Goal: Obtain resource: Obtain resource

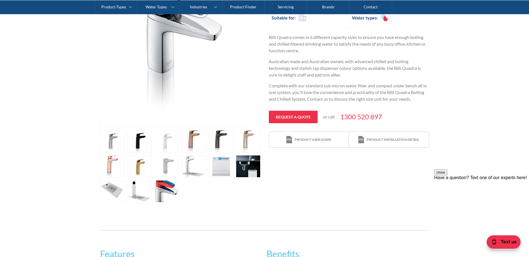
scroll to position [167, 0]
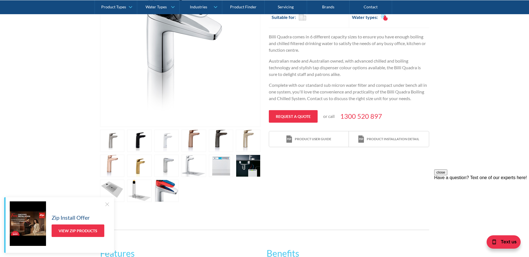
click at [125, 143] on link "open lightbox" at bounding box center [112, 141] width 25 height 22
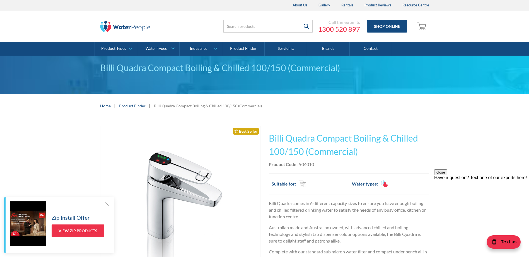
scroll to position [0, 0]
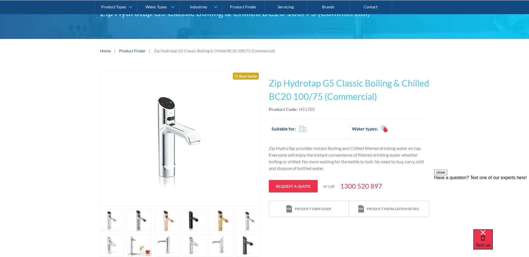
scroll to position [56, 0]
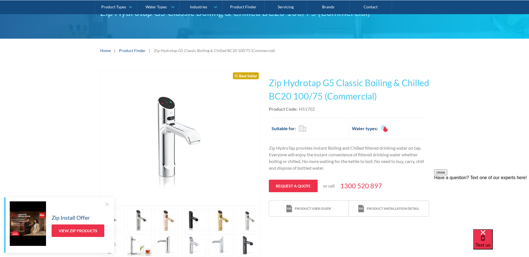
click at [107, 204] on div at bounding box center [107, 205] width 6 height 6
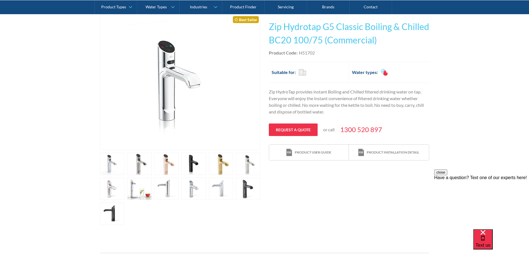
scroll to position [84, 0]
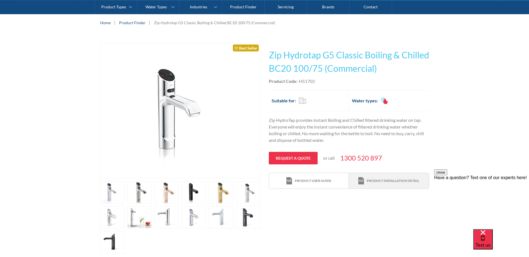
click at [386, 184] on div "Product installation detail" at bounding box center [388, 181] width 61 height 8
